Goal: Find contact information: Obtain details needed to contact an individual or organization

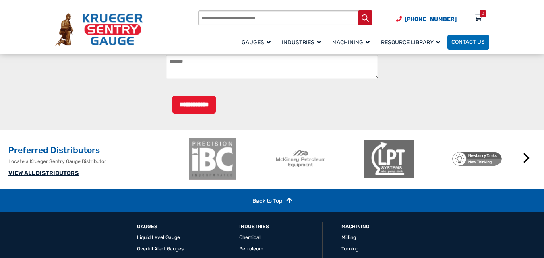
scroll to position [929, 0]
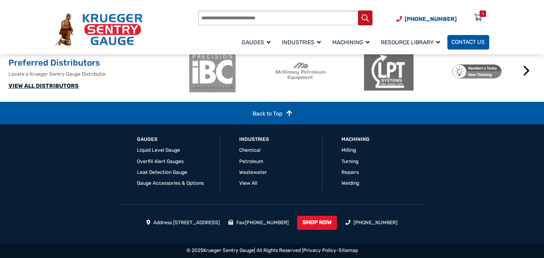
click at [458, 42] on span "Contact Us" at bounding box center [467, 42] width 33 height 7
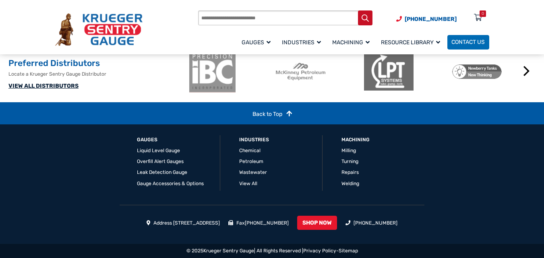
scroll to position [617, 0]
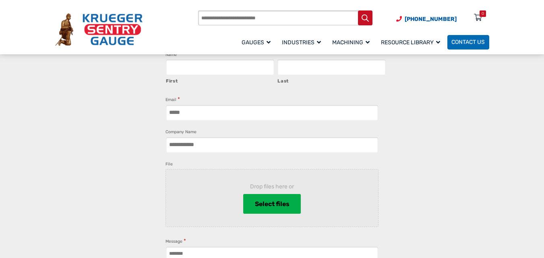
scroll to position [607, 0]
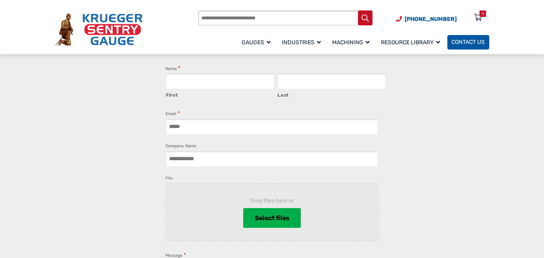
click at [461, 44] on span "Contact Us" at bounding box center [467, 42] width 33 height 7
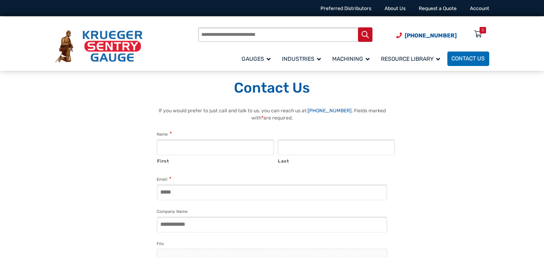
click at [461, 44] on div "Products search (920) 434-8860 Menu 0 Menu Account Gauges Liquid Level Gauge At…" at bounding box center [343, 45] width 290 height 41
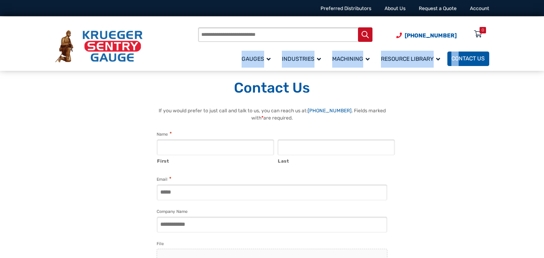
drag, startPoint x: 459, startPoint y: 50, endPoint x: 459, endPoint y: 56, distance: 6.0
click at [459, 56] on ul "Gauges Liquid Level Gauge At A Glance (Type D) Therma Gauge (Type H) Barrel Gau…" at bounding box center [362, 58] width 251 height 16
click at [459, 56] on span "Contact Us" at bounding box center [467, 59] width 33 height 7
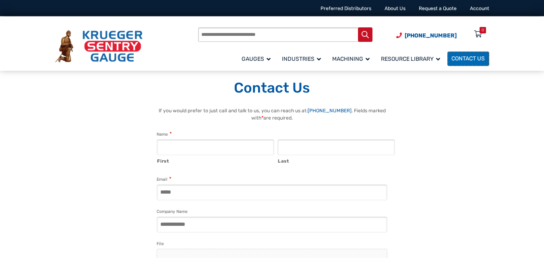
click at [459, 56] on span "Contact Us" at bounding box center [467, 59] width 33 height 7
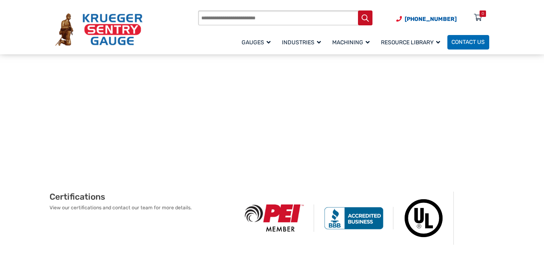
scroll to position [483, 0]
